Goal: Task Accomplishment & Management: Use online tool/utility

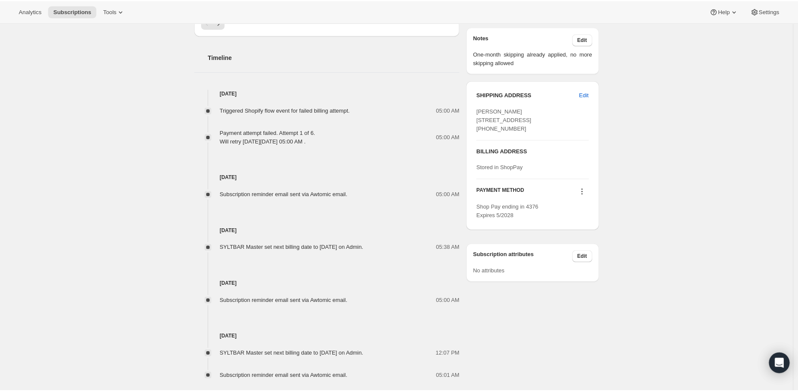
scroll to position [48, 0]
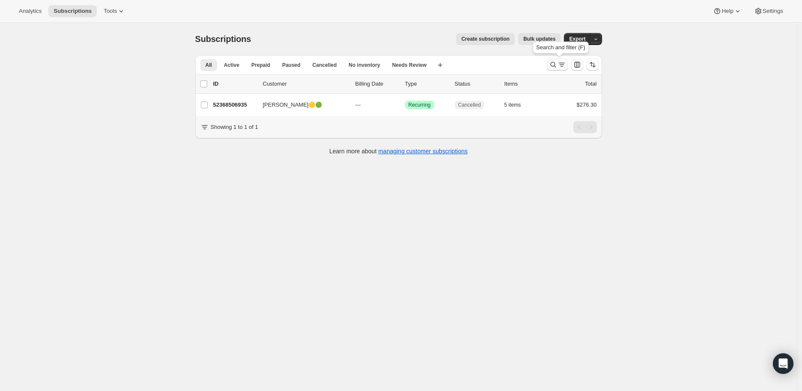
click at [554, 63] on icon "Search and filter results" at bounding box center [553, 64] width 9 height 9
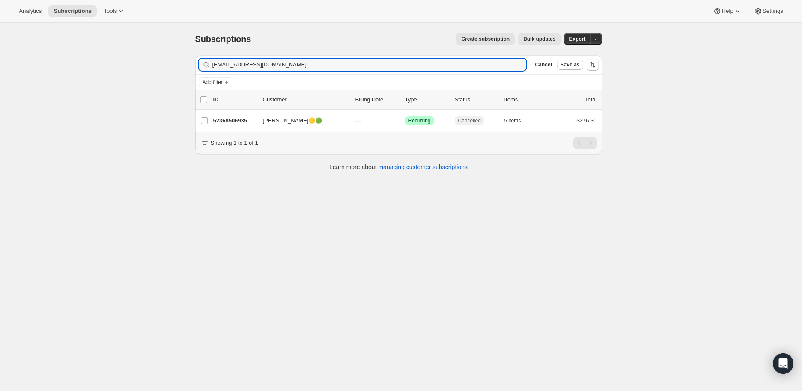
drag, startPoint x: 284, startPoint y: 64, endPoint x: 212, endPoint y: 64, distance: 72.0
click at [212, 64] on div "[EMAIL_ADDRESS][DOMAIN_NAME] Clear" at bounding box center [363, 65] width 328 height 12
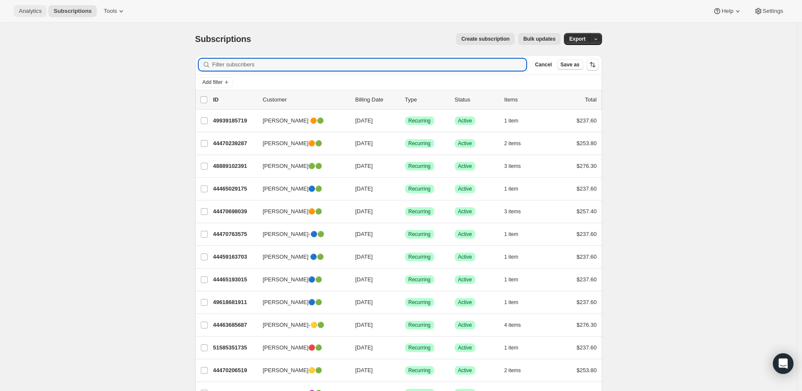
click at [27, 9] on span "Analytics" at bounding box center [30, 11] width 23 height 7
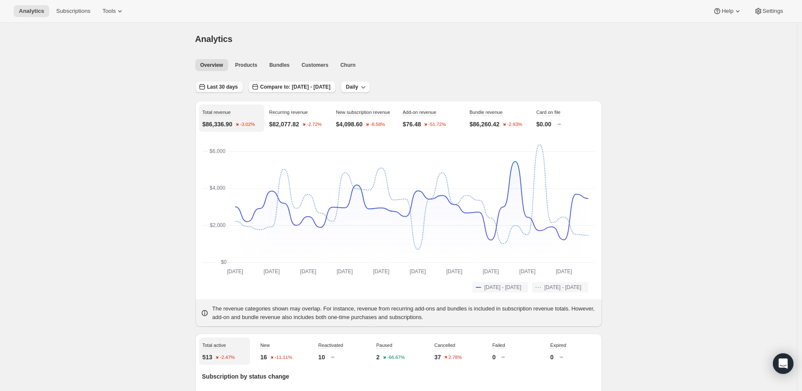
click at [220, 87] on span "Last 30 days" at bounding box center [222, 87] width 31 height 7
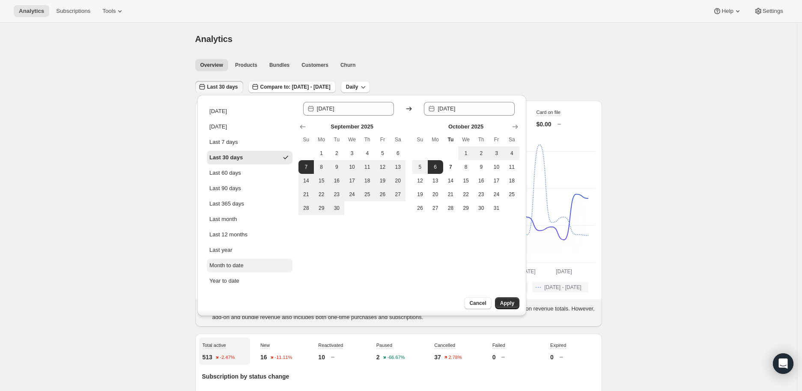
click at [224, 265] on div "Month to date" at bounding box center [226, 265] width 34 height 9
type input "[DATE]"
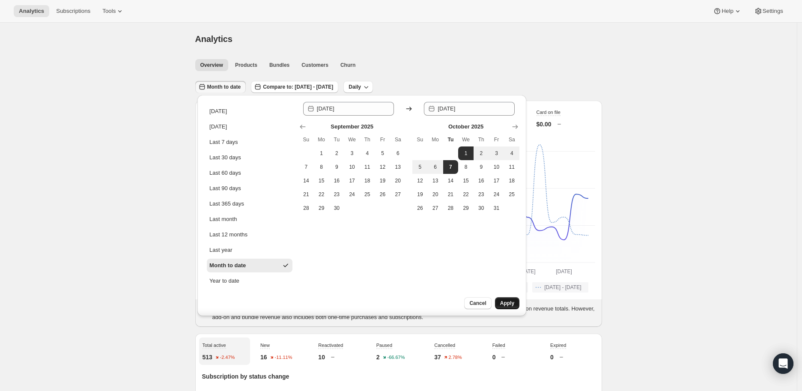
click at [507, 302] on span "Apply" at bounding box center [507, 303] width 14 height 7
